Goal: Task Accomplishment & Management: Manage account settings

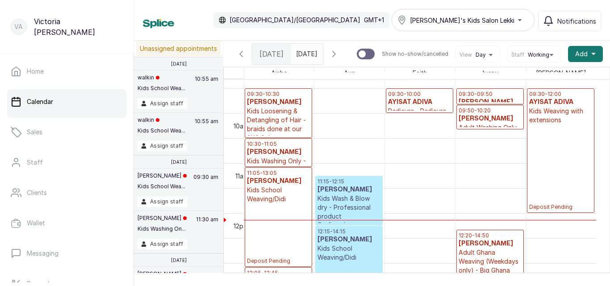
scroll to position [463, 0]
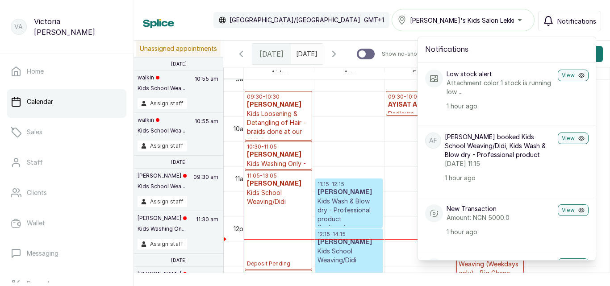
click at [382, 22] on div "Calendar [GEOGRAPHIC_DATA]/[GEOGRAPHIC_DATA] GMT+1 [PERSON_NAME]'s Kids Salon L…" at bounding box center [372, 20] width 458 height 22
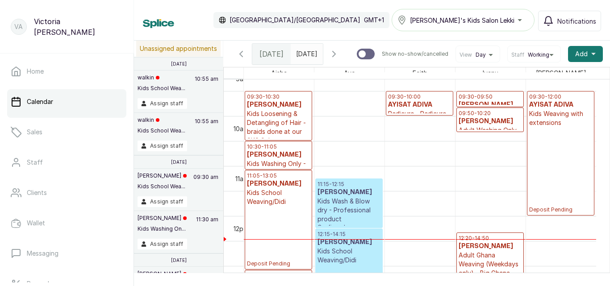
click at [279, 174] on link "11:05 - 13:05 [PERSON_NAME] Kids School Weaving/Didi Deposit Pending" at bounding box center [278, 220] width 67 height 100
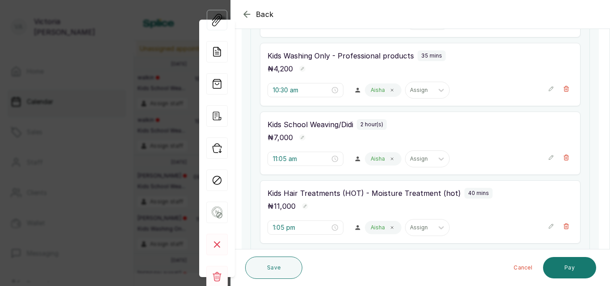
scroll to position [189, 0]
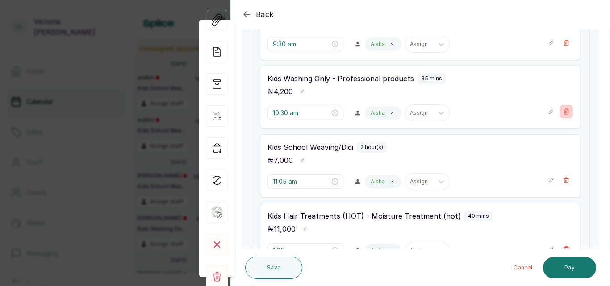
click at [563, 111] on icon "button" at bounding box center [566, 111] width 6 height 6
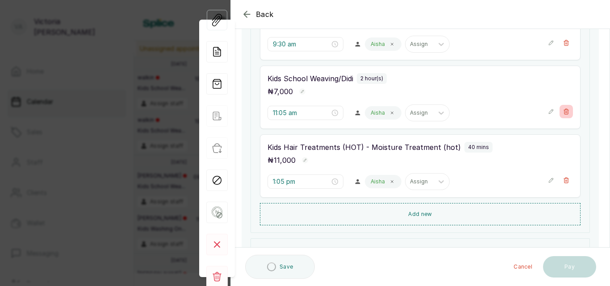
type input "11:05 am"
type input "1:05 pm"
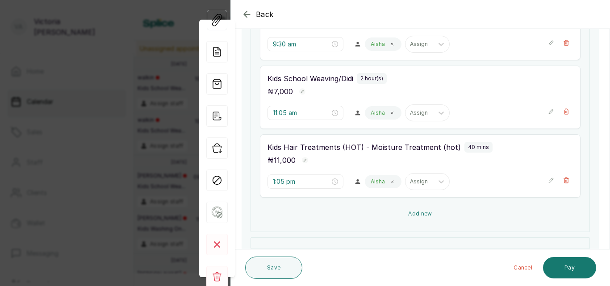
click at [414, 211] on button "Add new" at bounding box center [420, 213] width 321 height 21
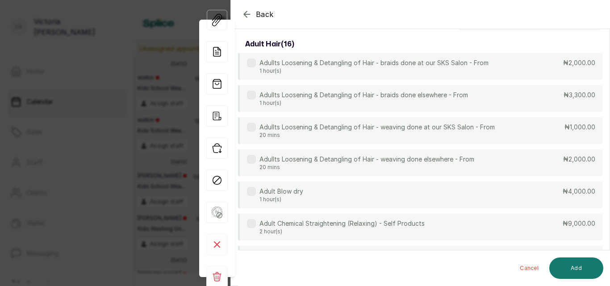
scroll to position [0, 0]
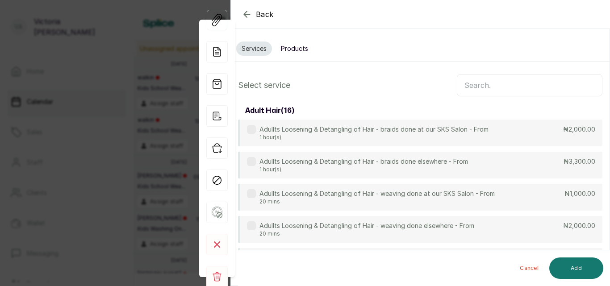
click at [301, 45] on button "Products" at bounding box center [294, 49] width 38 height 14
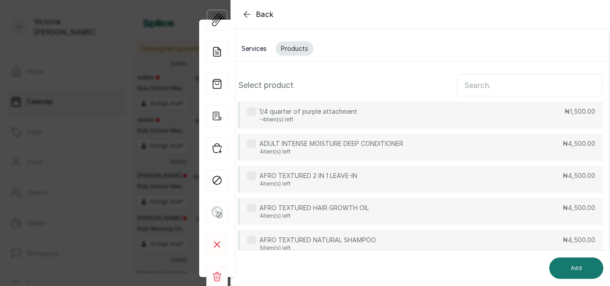
click at [471, 81] on input "text" at bounding box center [530, 85] width 146 height 22
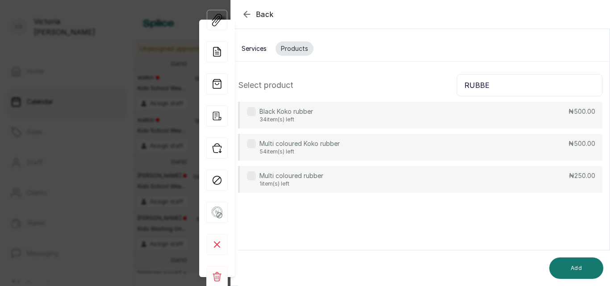
type input "RUBBE"
click at [474, 149] on div "Multi coloured Koko rubber 54 item(s) left ₦500.00" at bounding box center [420, 147] width 364 height 27
click at [572, 267] on button "Add" at bounding box center [576, 268] width 54 height 21
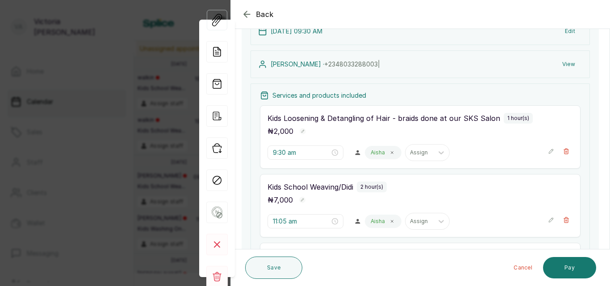
scroll to position [71, 0]
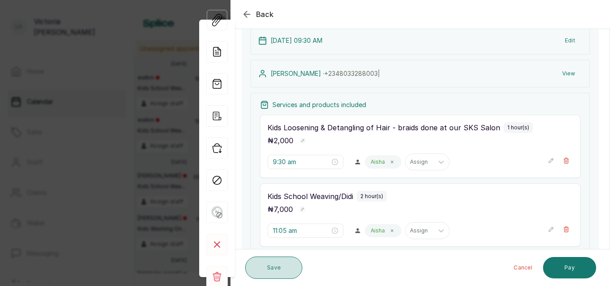
click at [278, 265] on button "Save" at bounding box center [273, 268] width 57 height 22
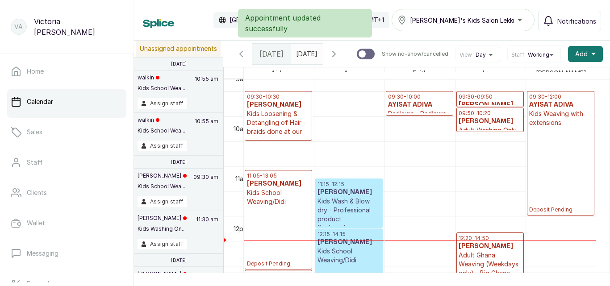
click at [490, 251] on h3 "[PERSON_NAME]" at bounding box center [489, 246] width 63 height 9
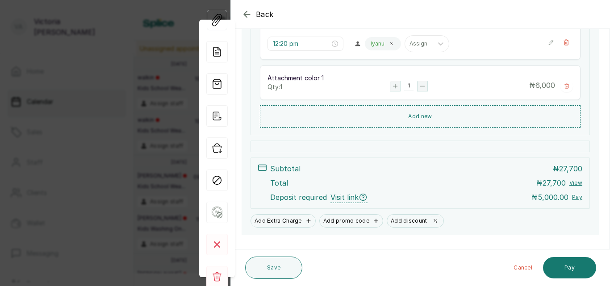
scroll to position [344, 0]
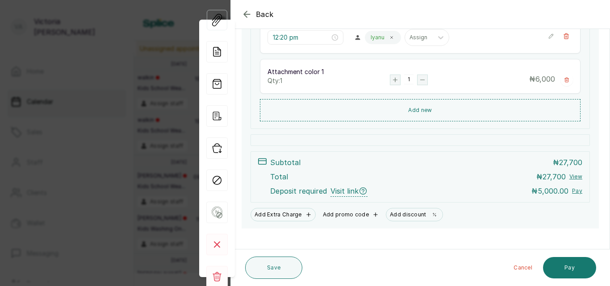
click at [374, 208] on button "Add promo code" at bounding box center [350, 214] width 63 height 13
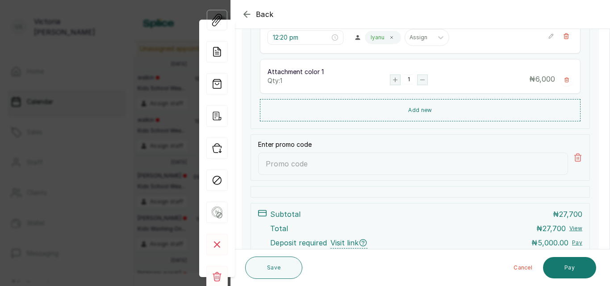
click at [423, 162] on input "Enter promo code" at bounding box center [413, 164] width 310 height 22
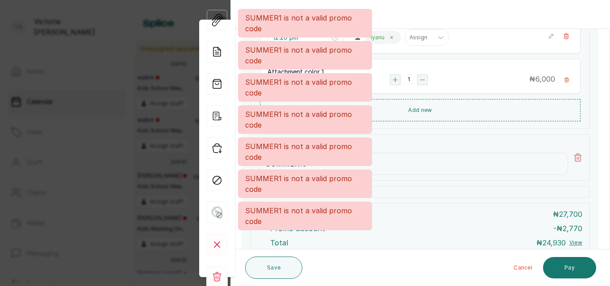
type input "SUMMER10"
click at [426, 154] on div "SUMMER1 is not a valid promo code SUMMER1 is not a valid promo code SUMMER1 is …" at bounding box center [305, 119] width 610 height 221
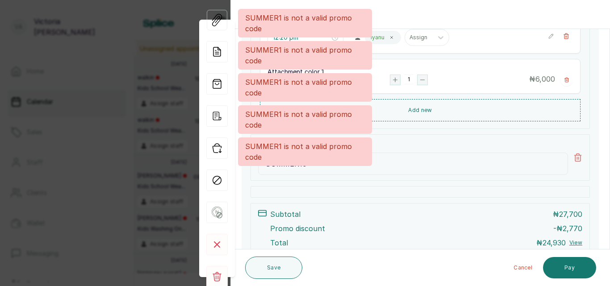
click at [446, 124] on div "SUMMER1 is not a valid promo code SUMMER1 is not a valid promo code SUMMER1 is …" at bounding box center [305, 87] width 610 height 157
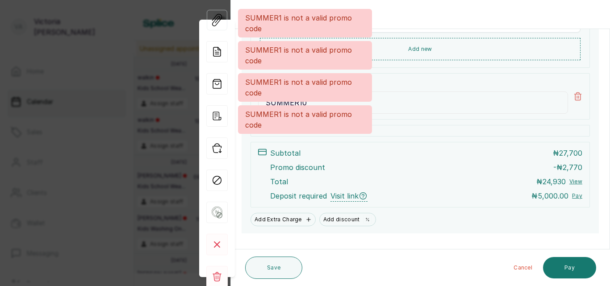
scroll to position [410, 0]
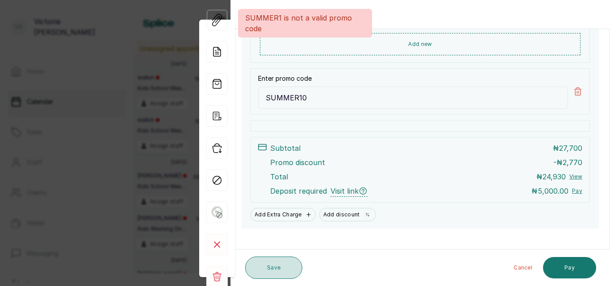
click at [264, 265] on button "Save" at bounding box center [273, 268] width 57 height 22
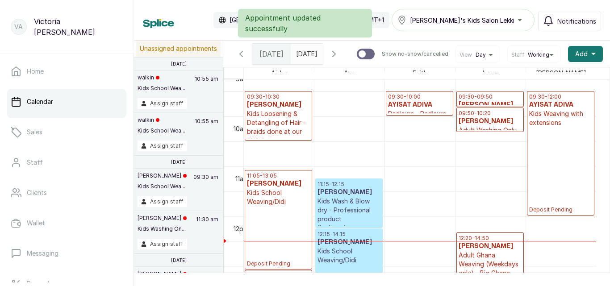
click at [303, 202] on p "Kids School Weaving/Didi" at bounding box center [278, 197] width 63 height 18
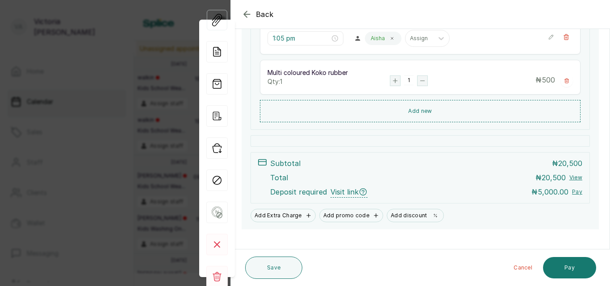
scroll to position [344, 0]
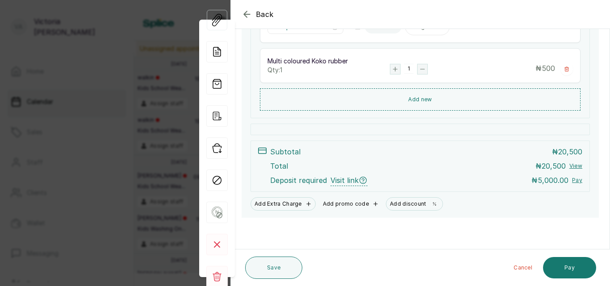
click at [372, 201] on icon "button" at bounding box center [375, 204] width 6 height 6
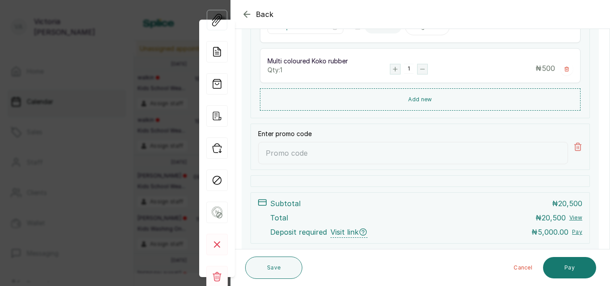
click at [362, 147] on input "Enter promo code" at bounding box center [413, 153] width 310 height 22
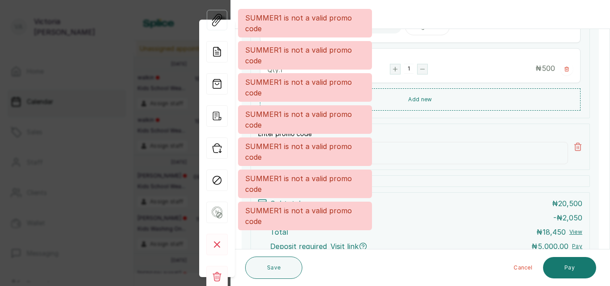
type input "SUMMER10"
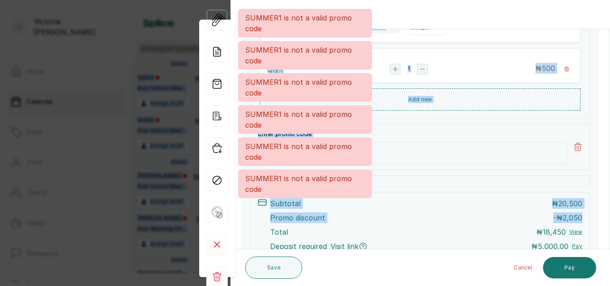
drag, startPoint x: 605, startPoint y: 186, endPoint x: 609, endPoint y: 224, distance: 37.7
click at [609, 224] on body "VA [PERSON_NAME] Home Calendar Sales Staff Clients Wallet Messaging Rewards Cat…" at bounding box center [305, 143] width 610 height 286
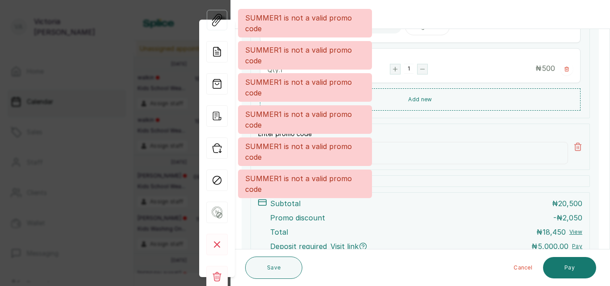
click at [599, 144] on div "SUMMER1 is not a valid promo code SUMMER1 is not a valid promo code SUMMER1 is …" at bounding box center [305, 103] width 610 height 189
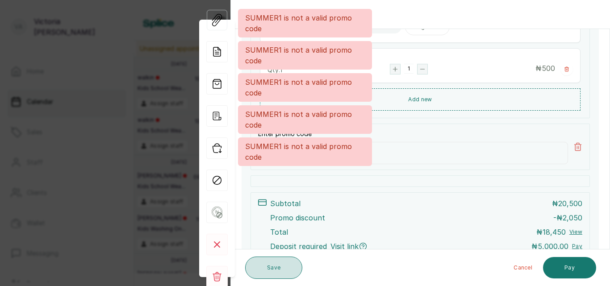
click at [280, 271] on button "Save" at bounding box center [273, 268] width 57 height 22
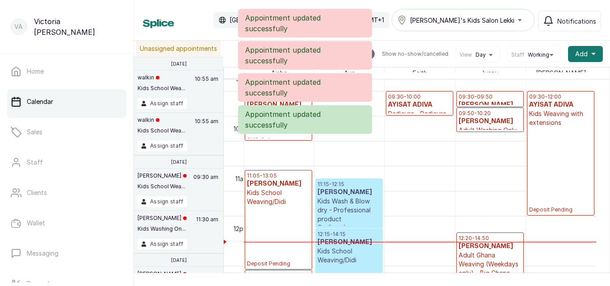
click at [278, 222] on div "11:05 - 13:05 [PERSON_NAME] Kids School Weaving/Didi Deposit Pending" at bounding box center [278, 219] width 63 height 95
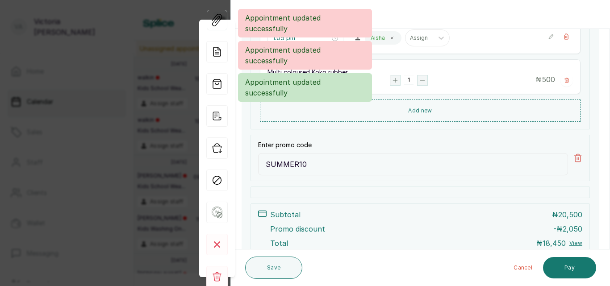
scroll to position [410, 0]
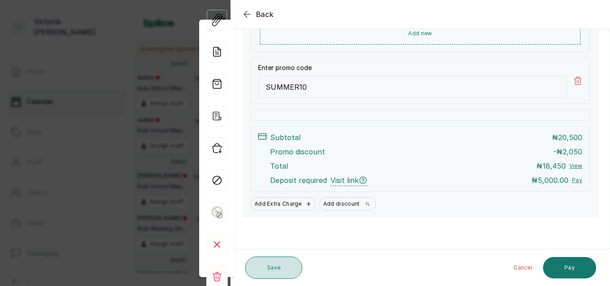
click at [295, 267] on button "Save" at bounding box center [273, 268] width 57 height 22
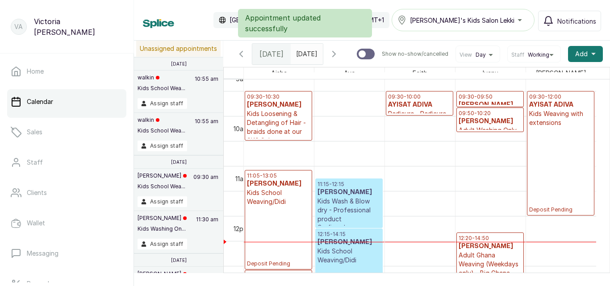
click at [494, 242] on p "12:20 - 14:50" at bounding box center [489, 238] width 63 height 7
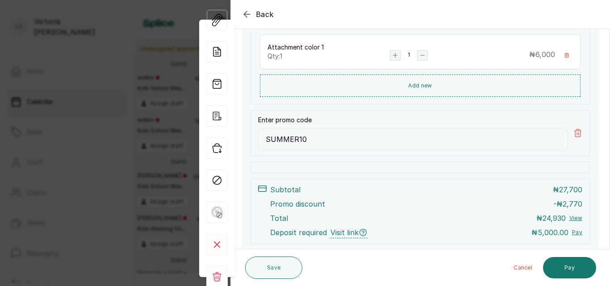
scroll to position [370, 0]
click at [247, 12] on icon "button" at bounding box center [247, 14] width 11 height 11
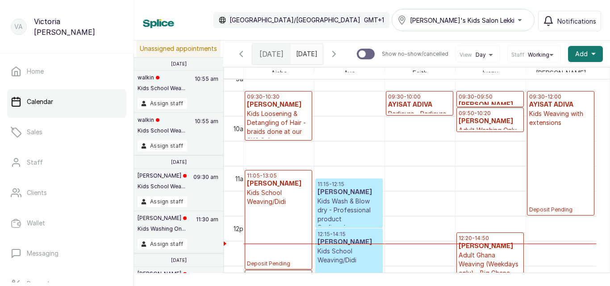
click at [268, 125] on p "Kids Loosening & Detangling of Hair - braids done at our SKS Salon" at bounding box center [278, 127] width 63 height 36
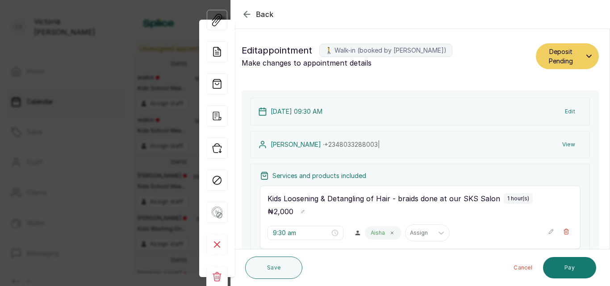
type input "11:05 am"
type input "1:05 pm"
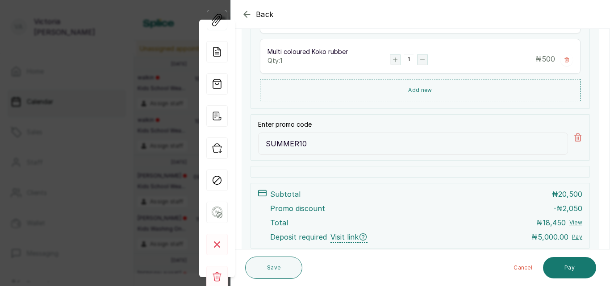
scroll to position [361, 0]
